Goal: Transaction & Acquisition: Book appointment/travel/reservation

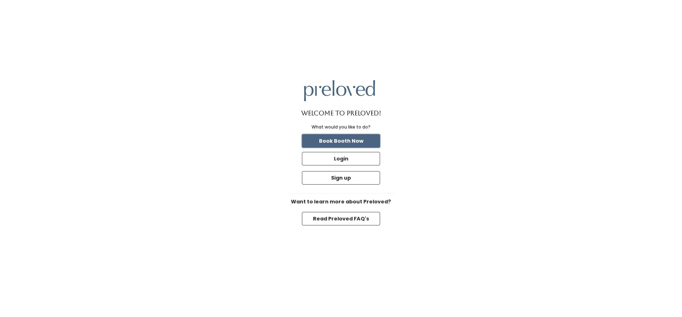
click at [350, 137] on button "Book Booth Now" at bounding box center [341, 141] width 78 height 14
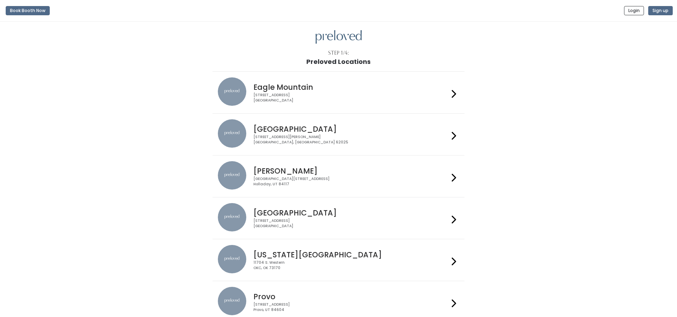
click at [296, 129] on h4 "[GEOGRAPHIC_DATA]" at bounding box center [350, 129] width 195 height 8
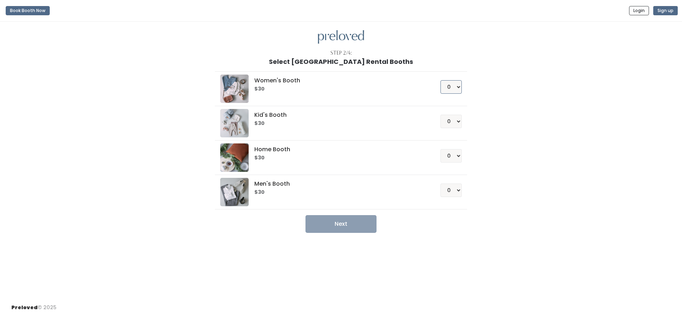
click at [454, 90] on select "0 1 2 3 4" at bounding box center [451, 87] width 21 height 14
select select "1"
click at [441, 80] on select "0 1 2 3 4" at bounding box center [451, 87] width 21 height 14
click at [368, 227] on button "Next" at bounding box center [341, 224] width 71 height 18
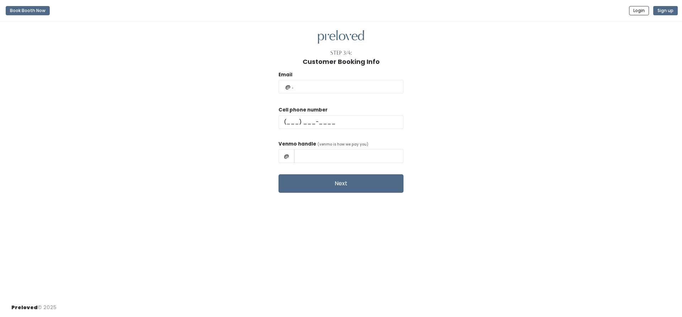
click at [81, 234] on div "Step 3/4: Customer Booking Info Email Cell phone number Venmo handle (venmo is …" at bounding box center [341, 160] width 682 height 277
click at [336, 88] on input "text" at bounding box center [341, 87] width 125 height 14
click at [551, 86] on div "Email Cell phone number Venmo handle (venmo is how we pay you) @ Next" at bounding box center [340, 129] width 659 height 128
click at [335, 83] on input "text" at bounding box center [341, 87] width 125 height 14
type input "kaylamoore1986@gmail.com"
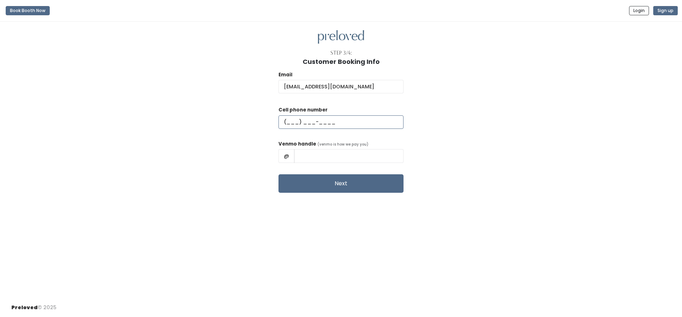
click at [323, 118] on input "text" at bounding box center [341, 122] width 125 height 14
type input "(618) 975-7682"
click at [342, 156] on input "text" at bounding box center [348, 156] width 109 height 14
type input "kboesing"
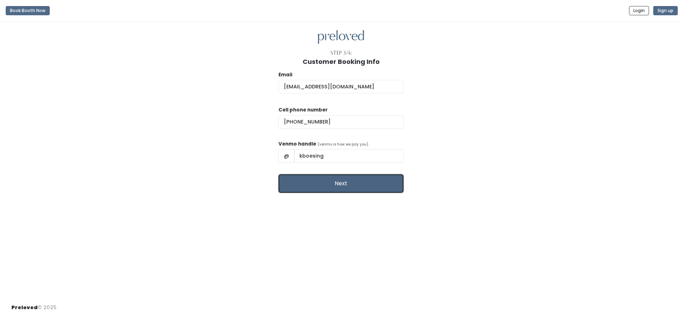
click at [349, 190] on button "Next" at bounding box center [341, 183] width 125 height 18
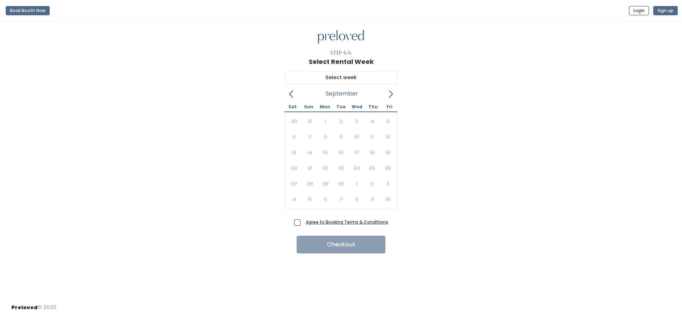
click at [393, 94] on icon at bounding box center [391, 94] width 8 height 8
click at [291, 95] on icon at bounding box center [291, 94] width 8 height 8
click at [290, 93] on icon at bounding box center [291, 94] width 4 height 7
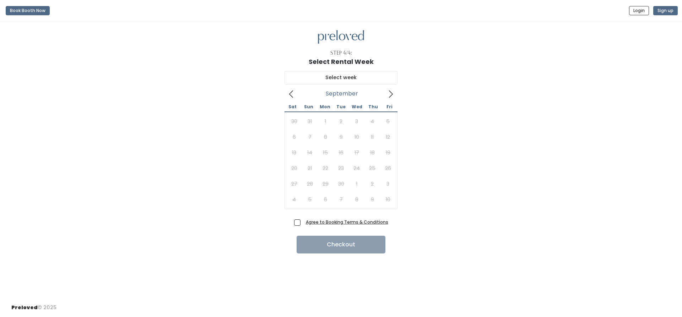
click at [330, 222] on u "Agree to Booking Terms & Conditions" at bounding box center [347, 222] width 82 height 6
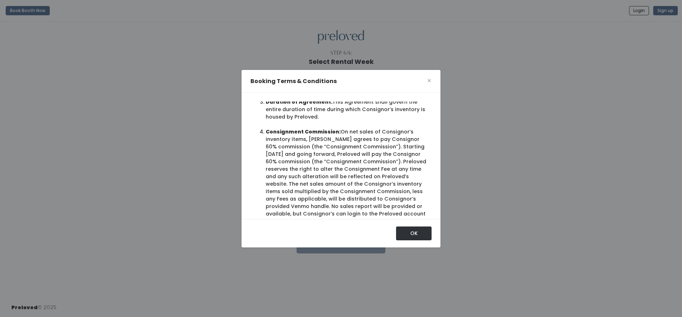
scroll to position [391, 0]
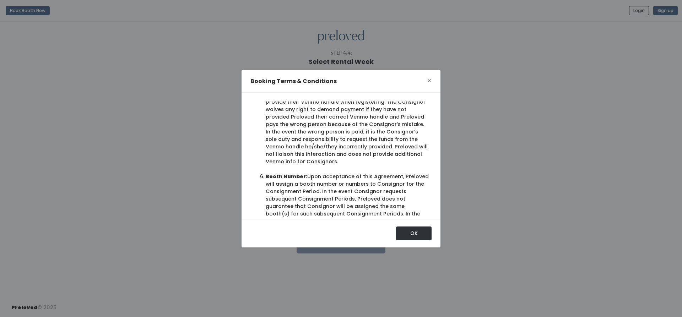
click at [429, 78] on span "×" at bounding box center [429, 80] width 5 height 11
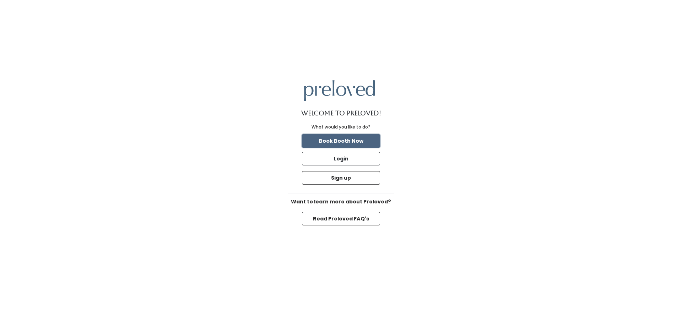
click at [358, 137] on button "Book Booth Now" at bounding box center [341, 141] width 78 height 14
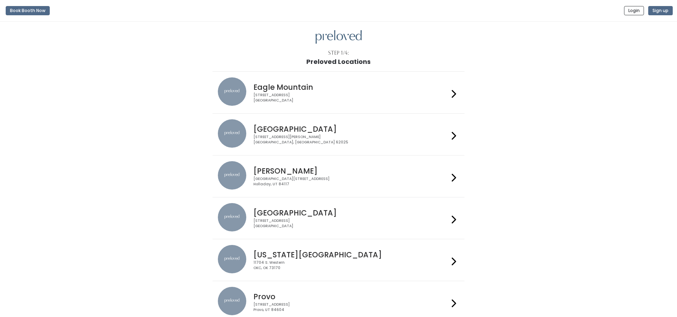
click at [299, 145] on div "Edwardsville 1500 Troy Road, Unit A‑B Edwardsville, IL 62025" at bounding box center [338, 134] width 241 height 30
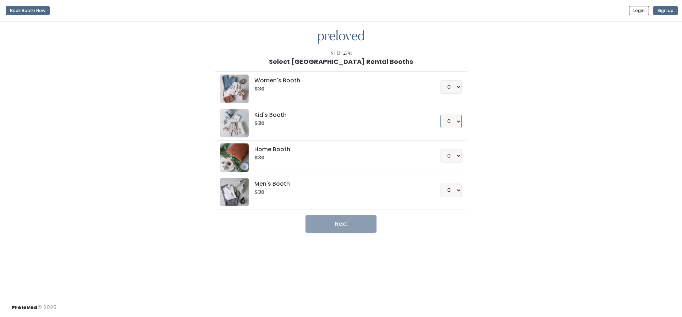
click at [458, 121] on select "0 1 2 3 4" at bounding box center [451, 122] width 21 height 14
select select "1"
click at [441, 115] on select "0 1 2 3 4" at bounding box center [451, 122] width 21 height 14
click at [350, 224] on button "Next" at bounding box center [341, 224] width 71 height 18
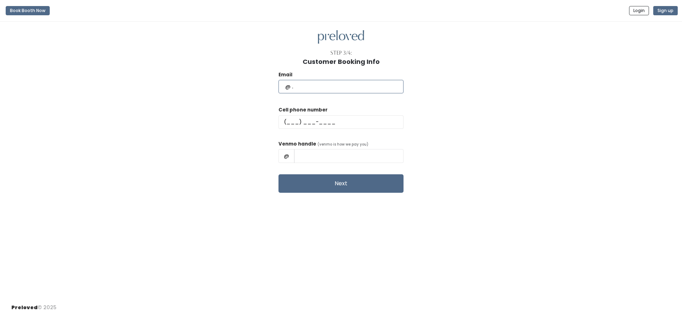
click at [329, 86] on input "text" at bounding box center [341, 87] width 125 height 14
type input "[EMAIL_ADDRESS][DOMAIN_NAME]"
click at [319, 130] on div "Cell phone number" at bounding box center [341, 120] width 125 height 28
click at [314, 122] on input "text" at bounding box center [341, 122] width 125 height 14
click at [367, 156] on input "text" at bounding box center [348, 156] width 109 height 14
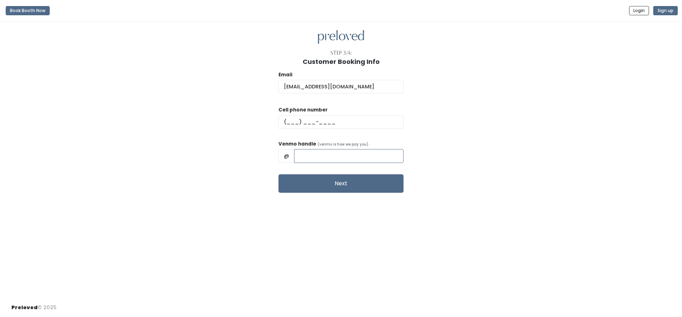
type input "kboesing"
click at [366, 182] on button "Next" at bounding box center [341, 183] width 125 height 18
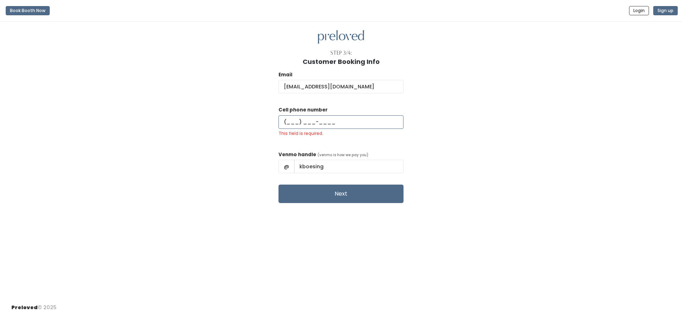
click at [319, 124] on input "This field is required." at bounding box center [341, 122] width 125 height 14
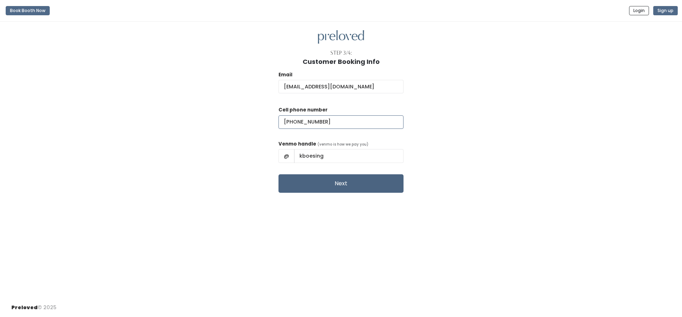
type input "(618) 975-7682"
click at [344, 180] on button "Next" at bounding box center [341, 183] width 125 height 18
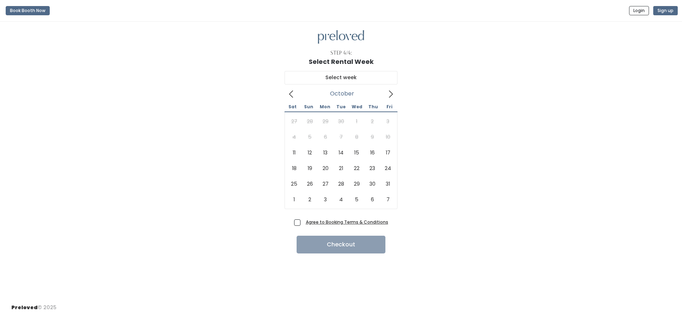
click at [388, 96] on icon at bounding box center [391, 94] width 8 height 8
type input "[DATE] to [DATE]"
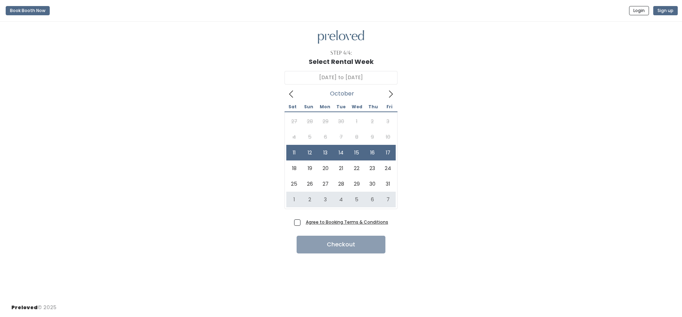
click at [303, 223] on span "Agree to Booking Terms & Conditions" at bounding box center [345, 221] width 85 height 7
click at [303, 223] on input "Agree to Booking Terms & Conditions" at bounding box center [305, 220] width 5 height 5
checkbox input "true"
